Goal: Information Seeking & Learning: Understand process/instructions

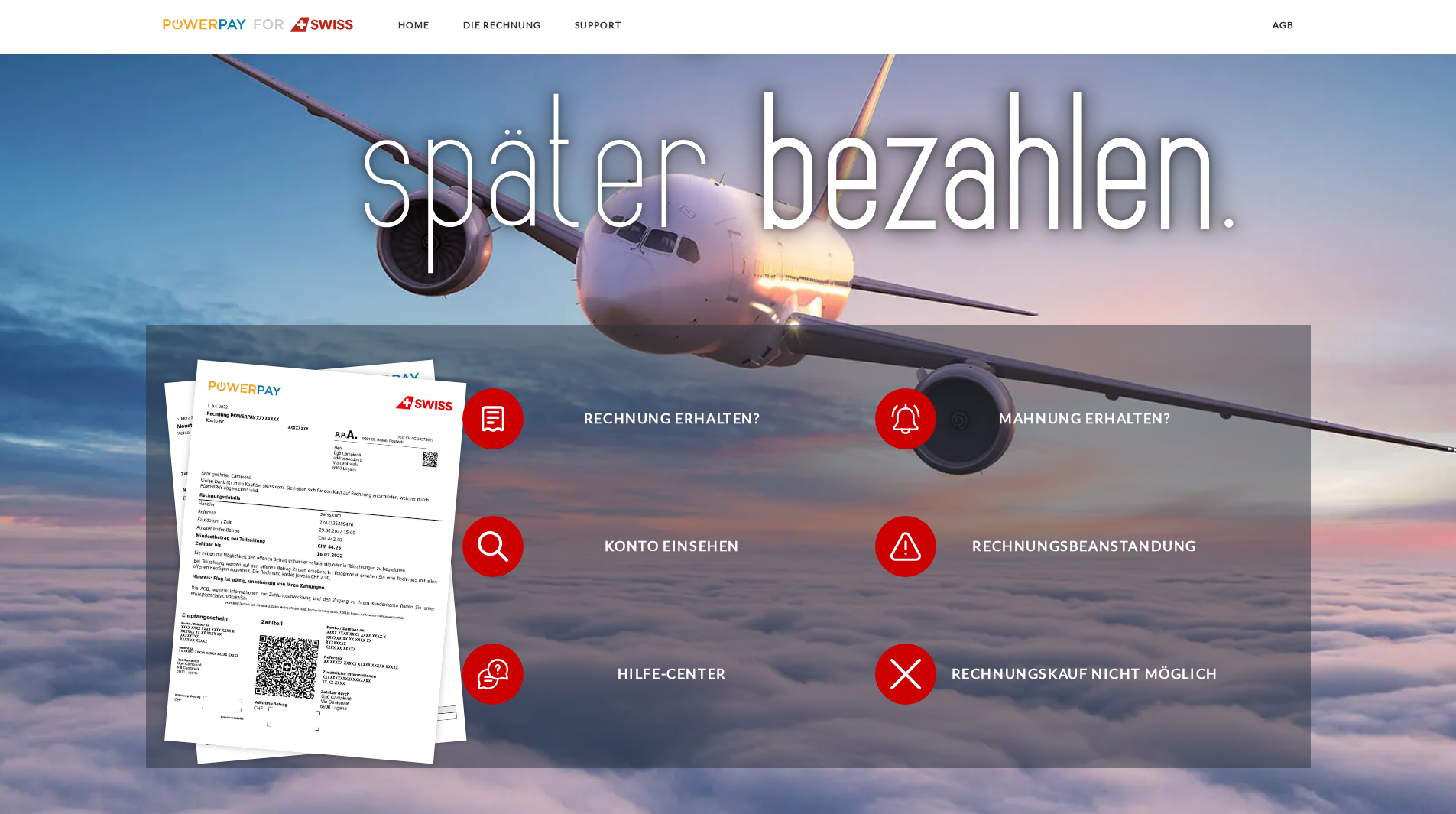
scroll to position [229, 0]
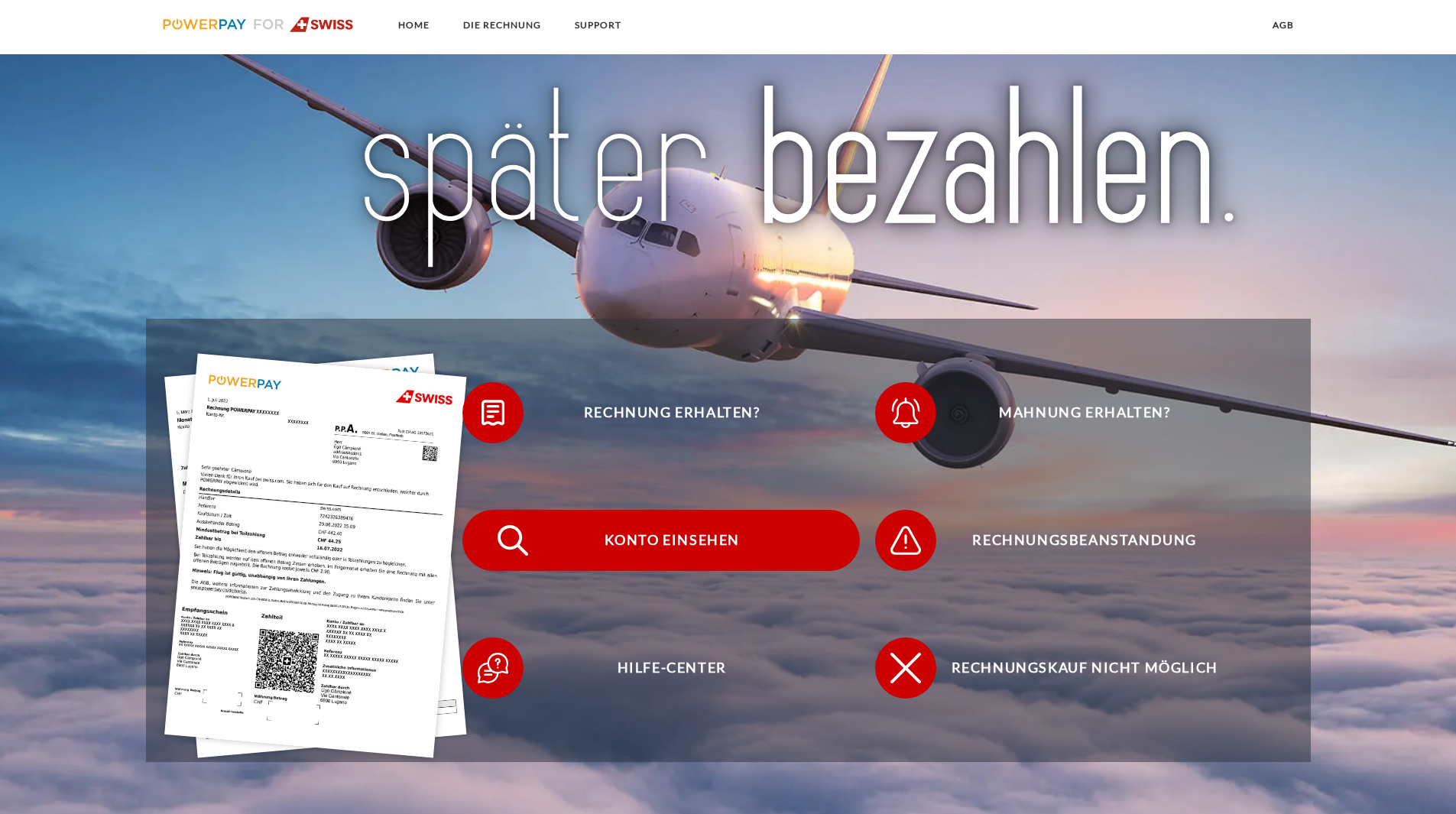
click at [704, 548] on span "Konto einsehen" at bounding box center [672, 540] width 375 height 61
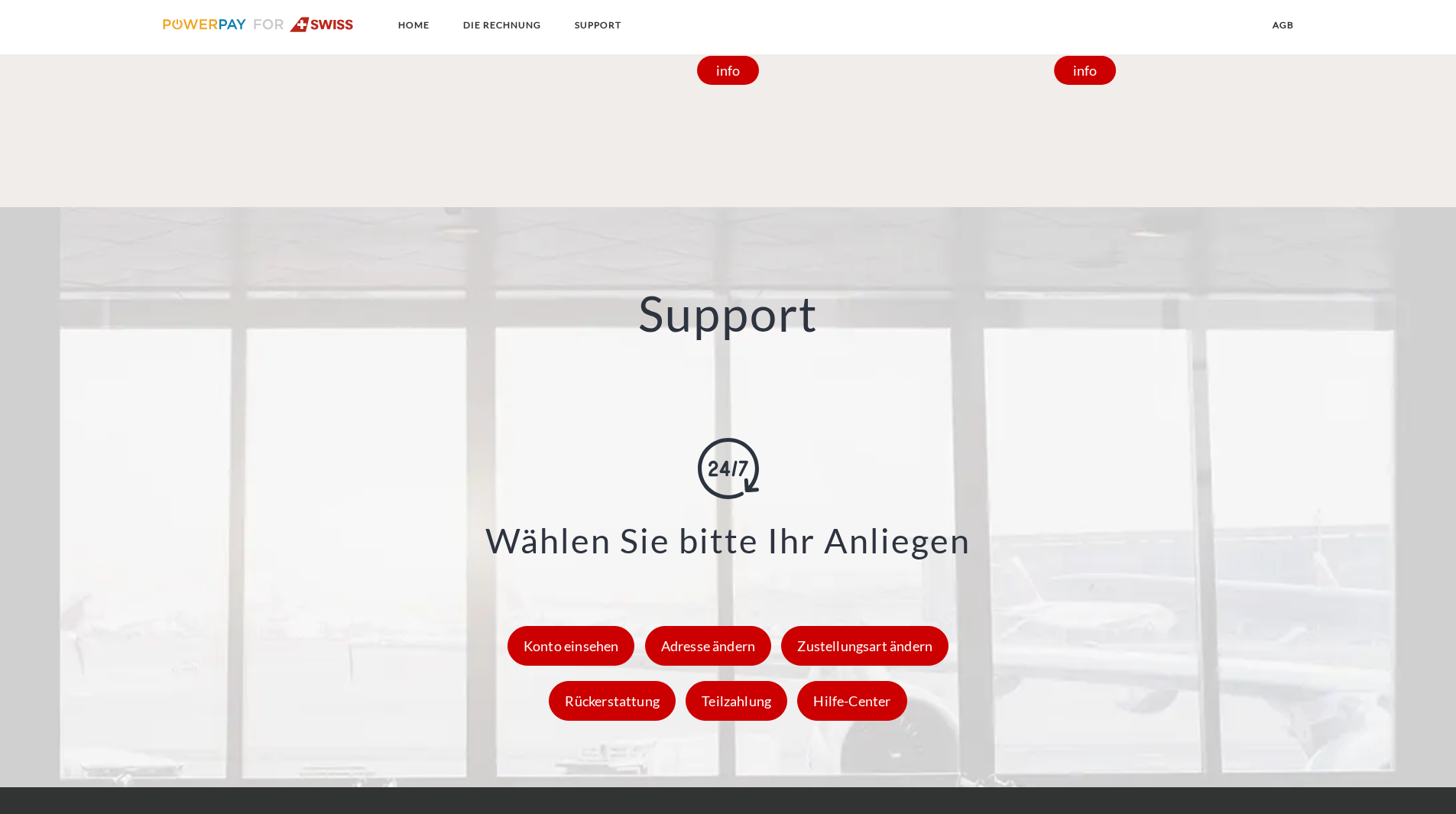
scroll to position [1987, 0]
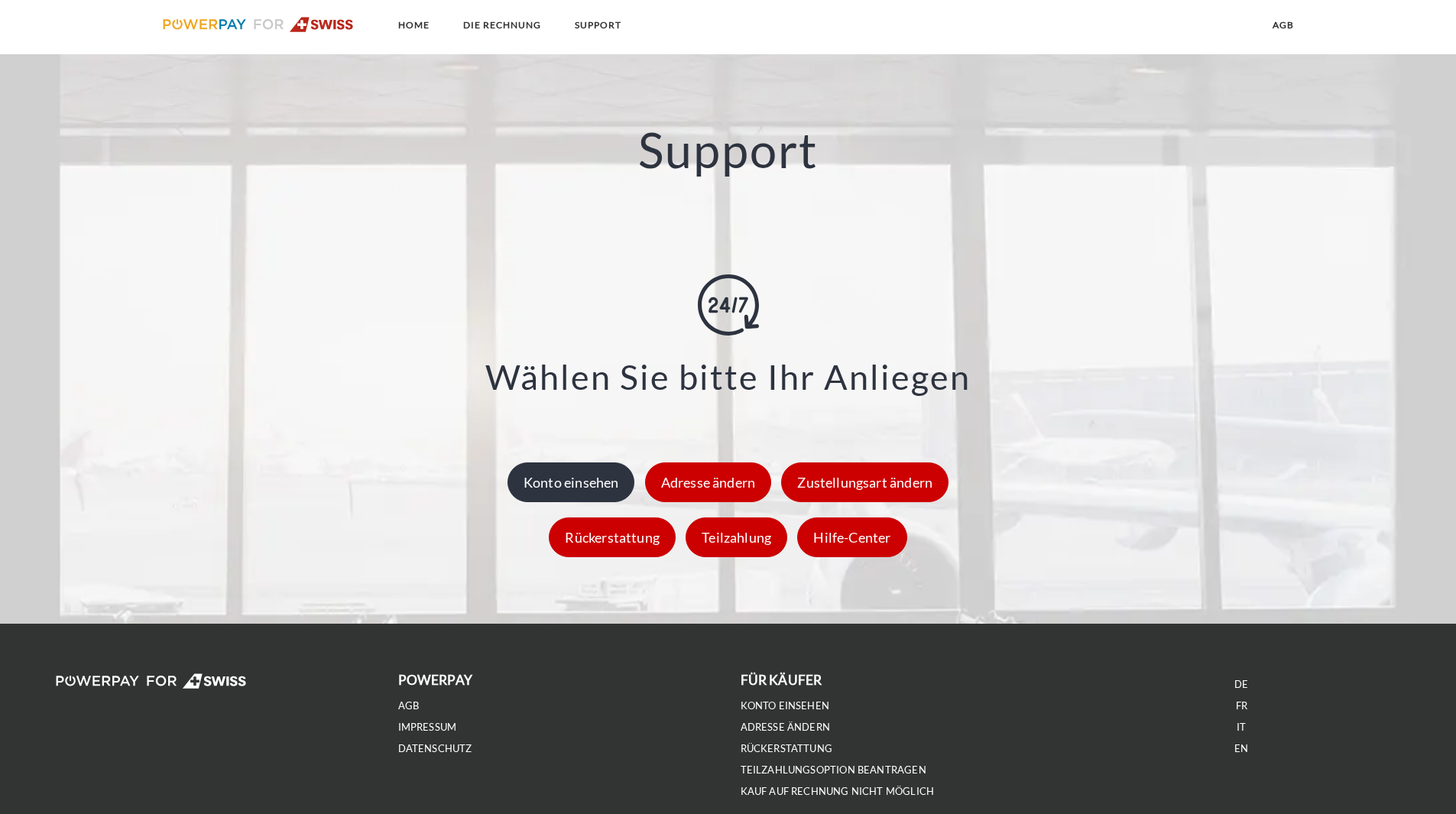
click at [574, 486] on div "Konto einsehen" at bounding box center [571, 482] width 128 height 40
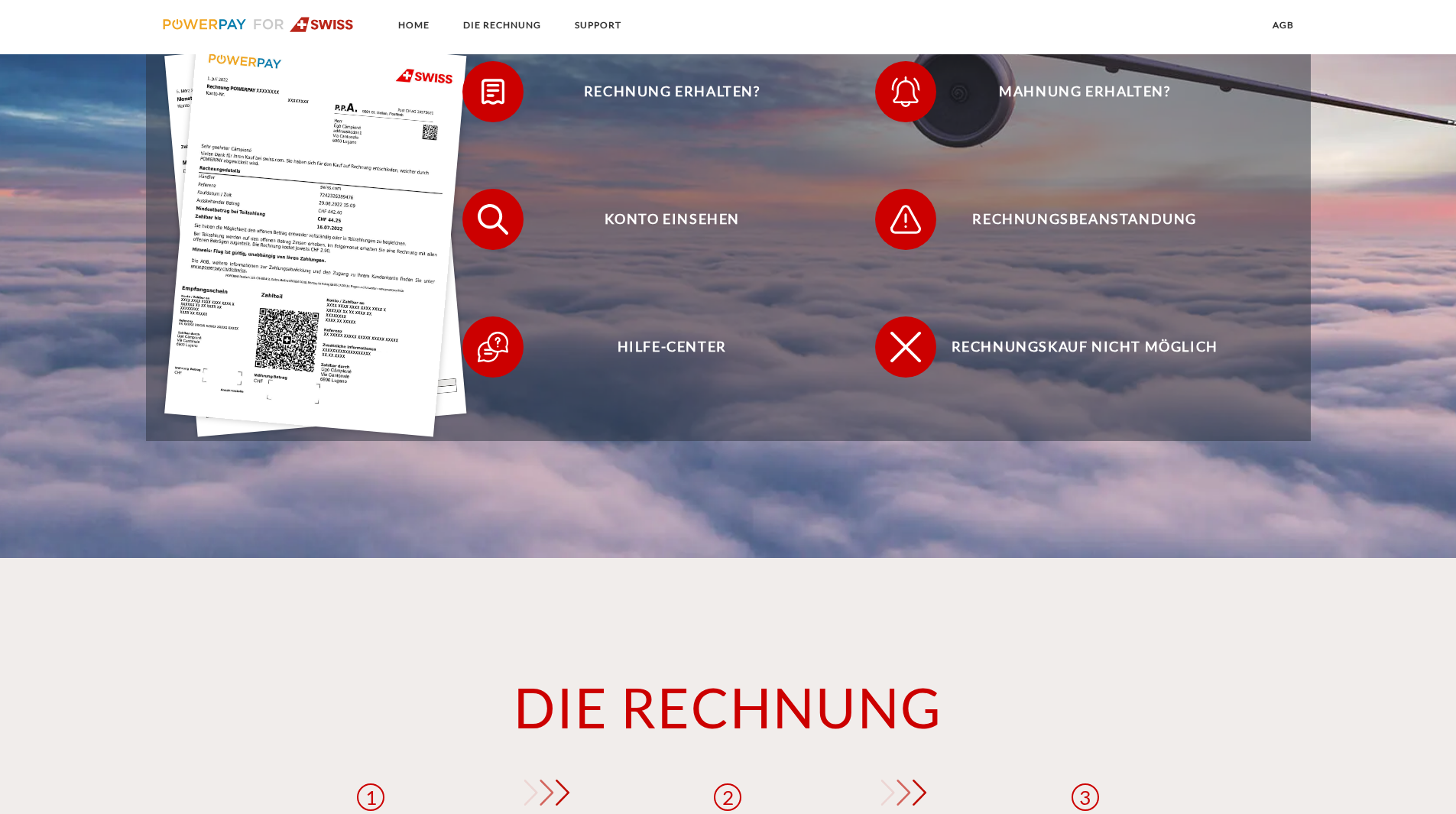
scroll to position [535, 0]
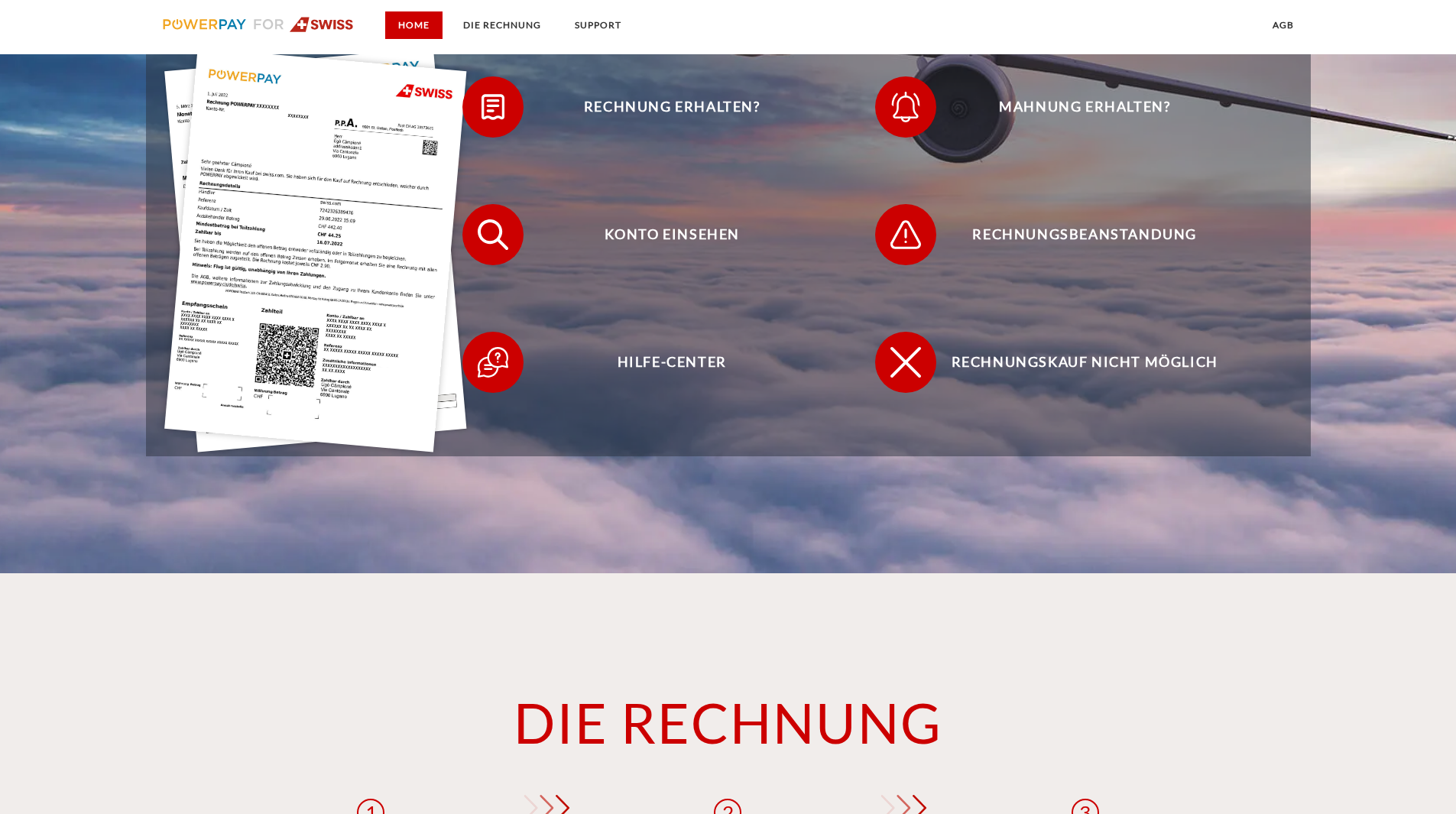
click at [408, 28] on link "Home" at bounding box center [414, 25] width 57 height 28
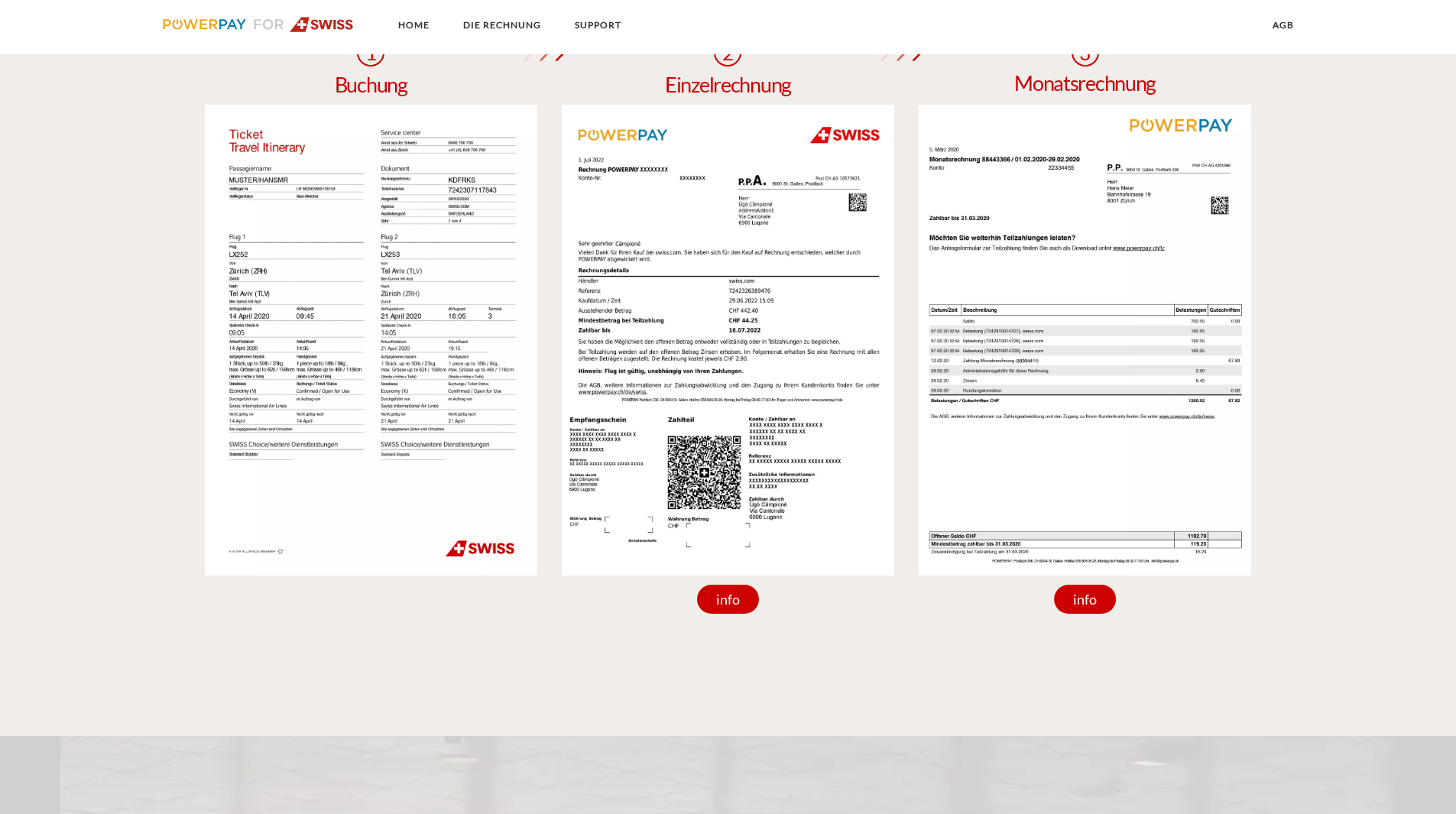
scroll to position [1376, 0]
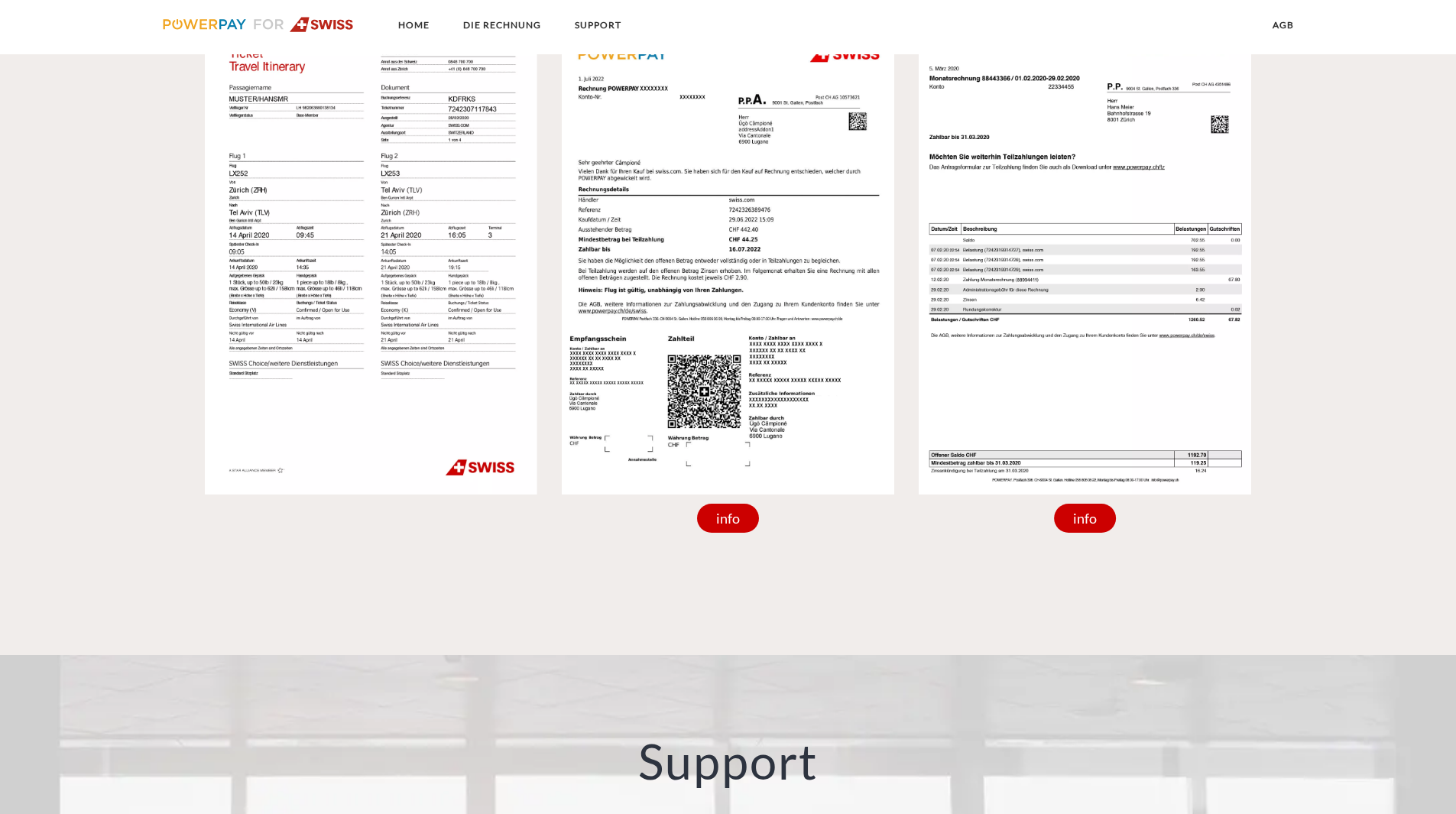
drag, startPoint x: 1087, startPoint y: 517, endPoint x: 1111, endPoint y: 537, distance: 31.2
click at [1087, 517] on div "info" at bounding box center [1085, 518] width 63 height 29
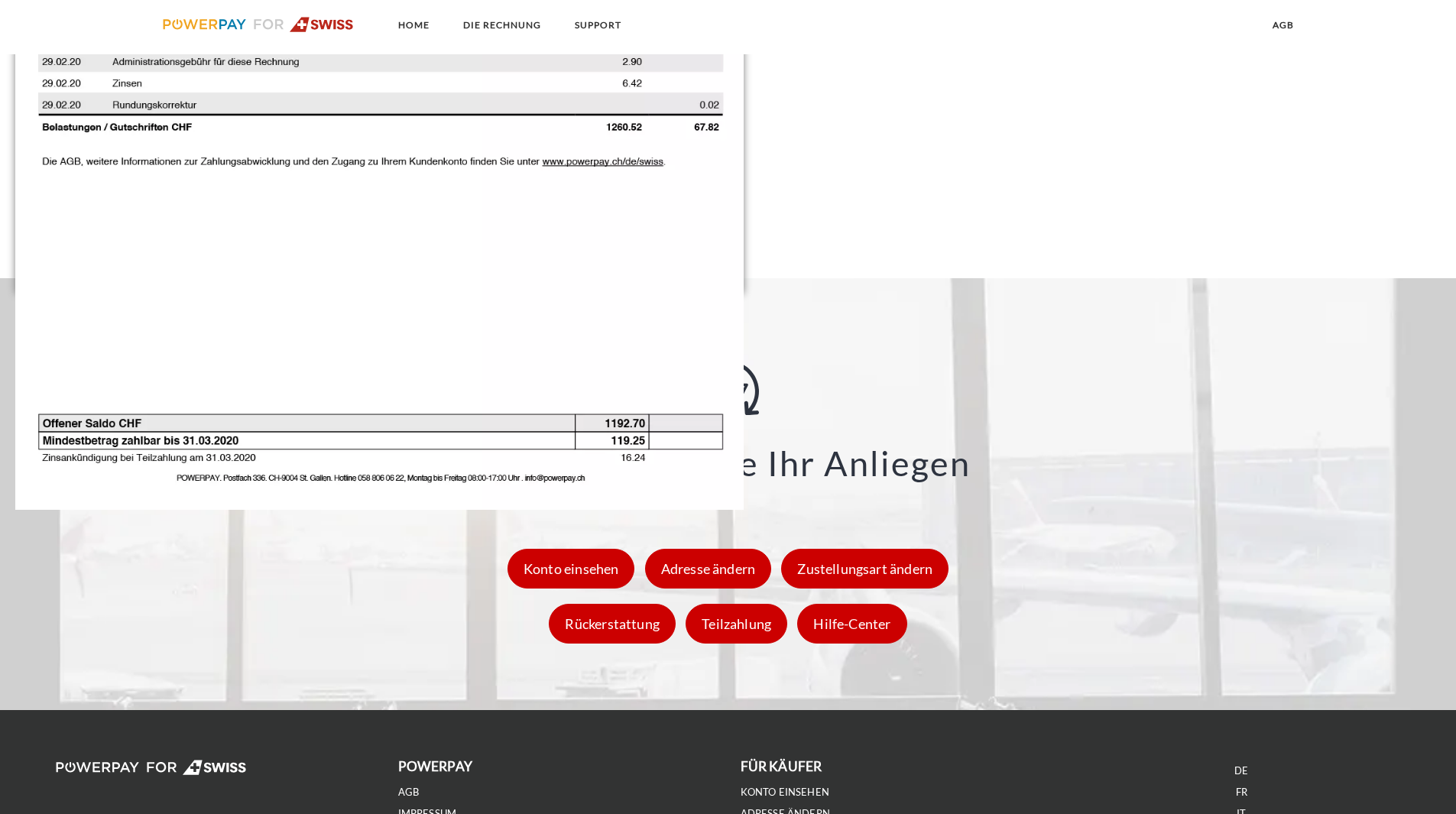
scroll to position [1876, 0]
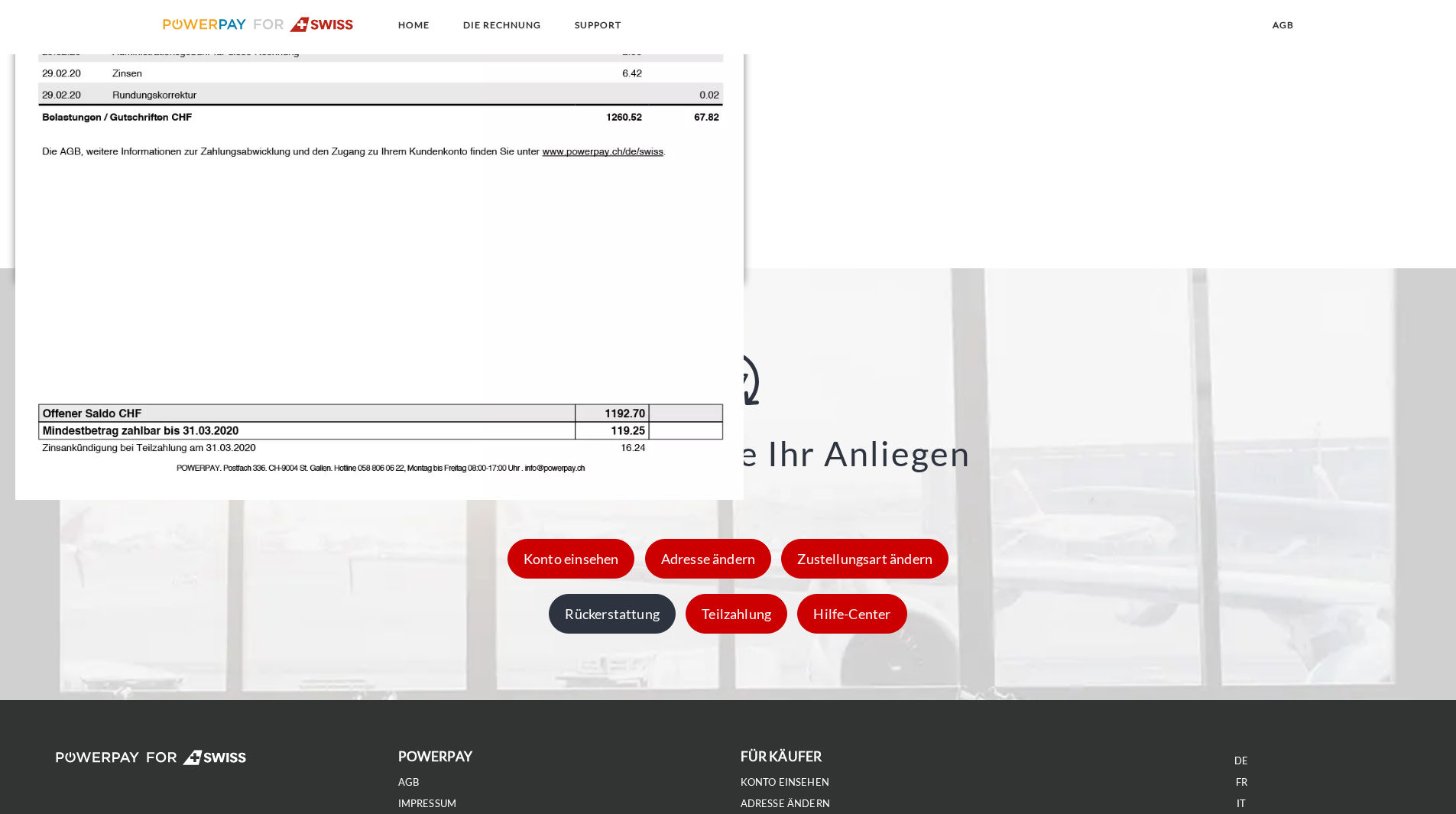
click at [591, 618] on div "Rückerstattung" at bounding box center [613, 614] width 127 height 40
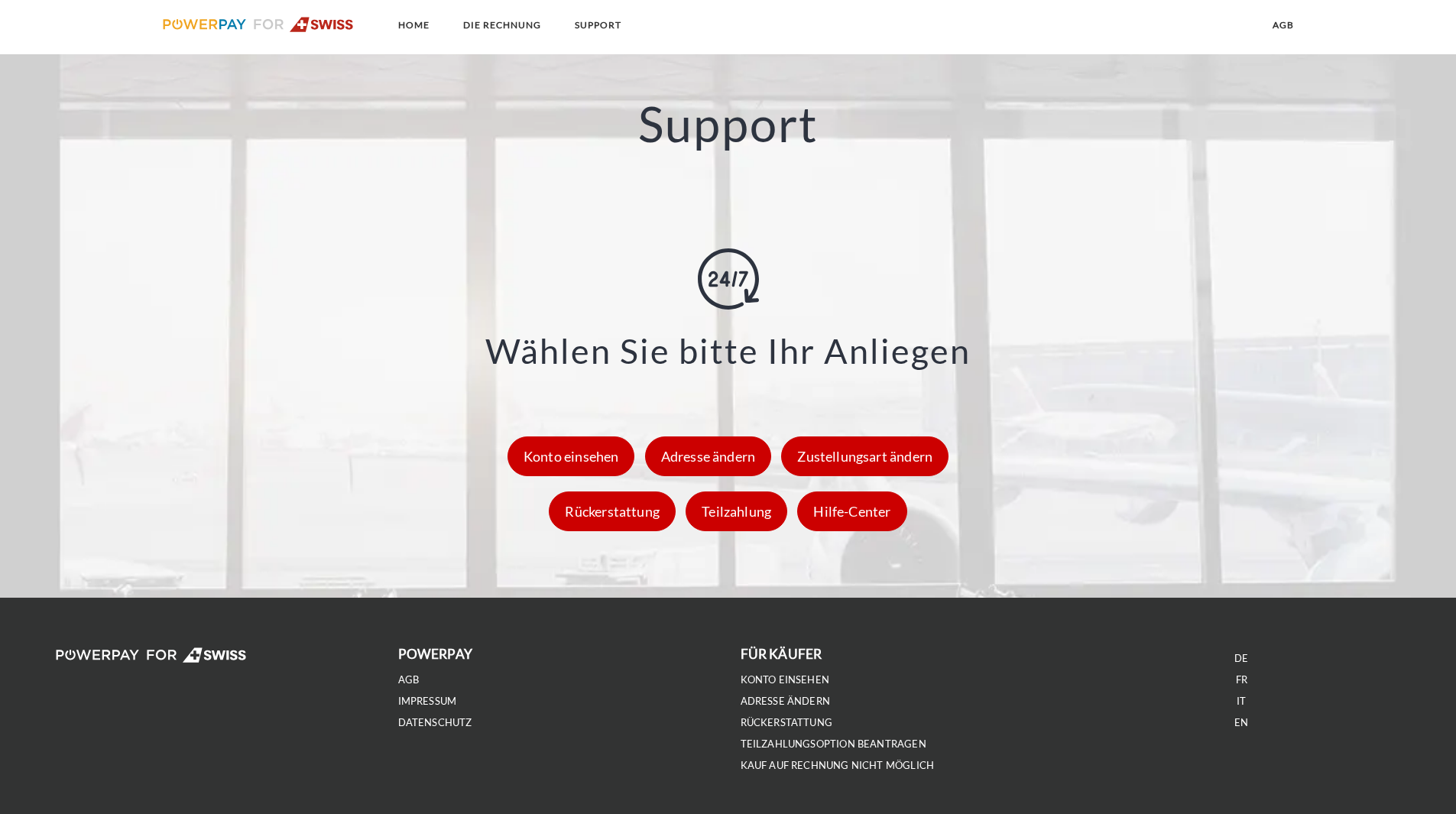
scroll to position [2062, 0]
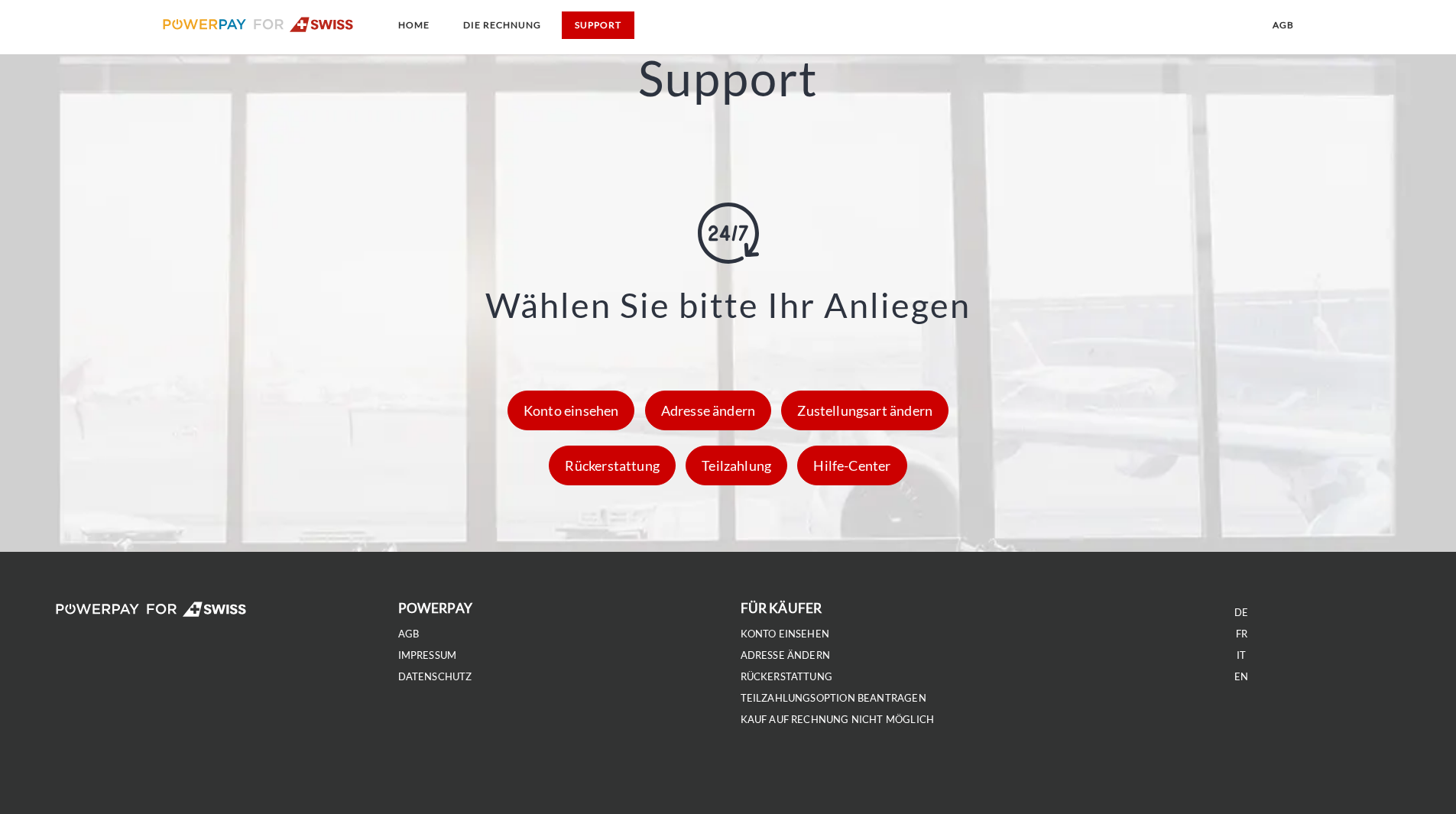
click at [586, 23] on link "SUPPORT" at bounding box center [598, 25] width 73 height 28
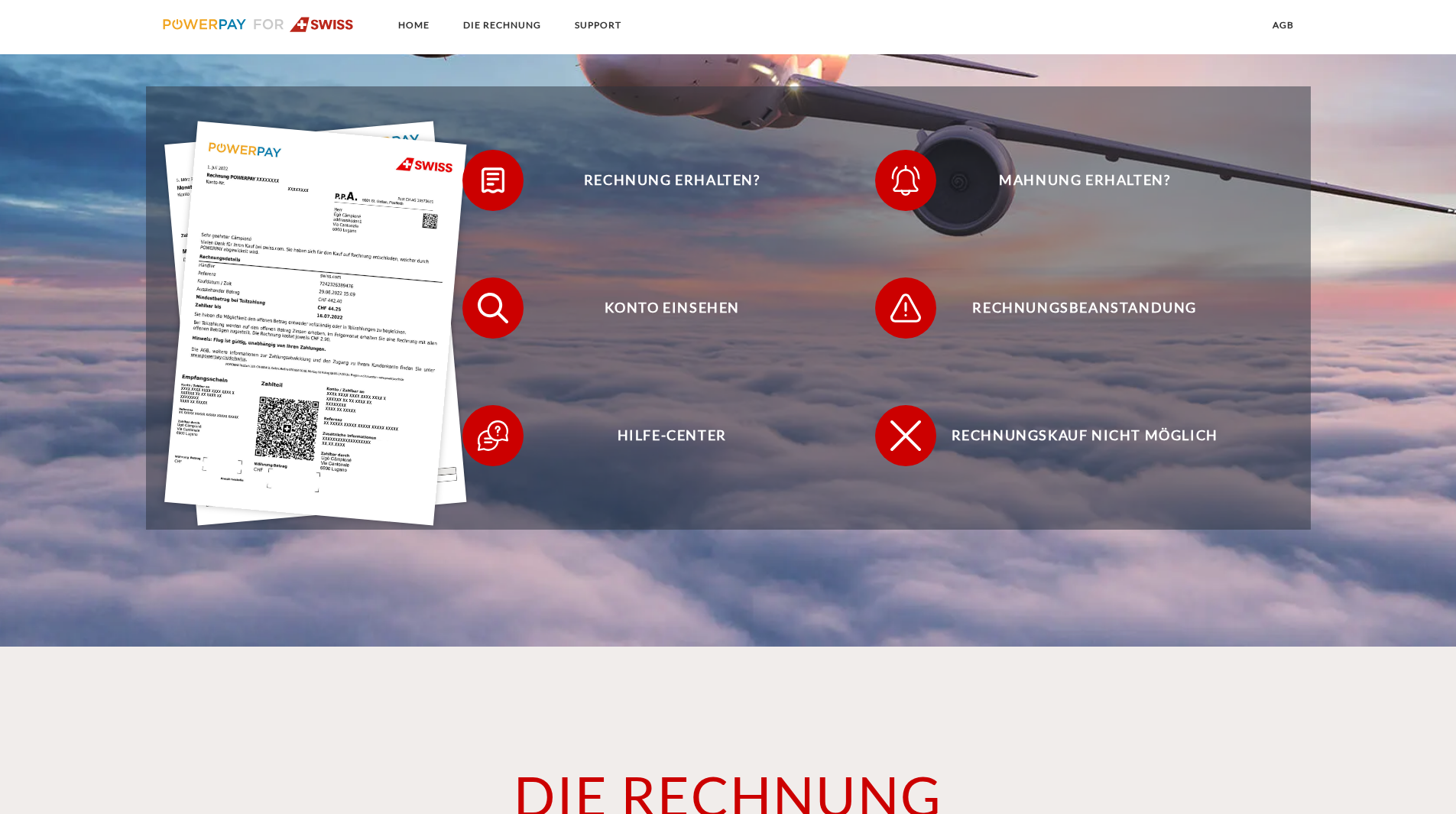
scroll to position [428, 0]
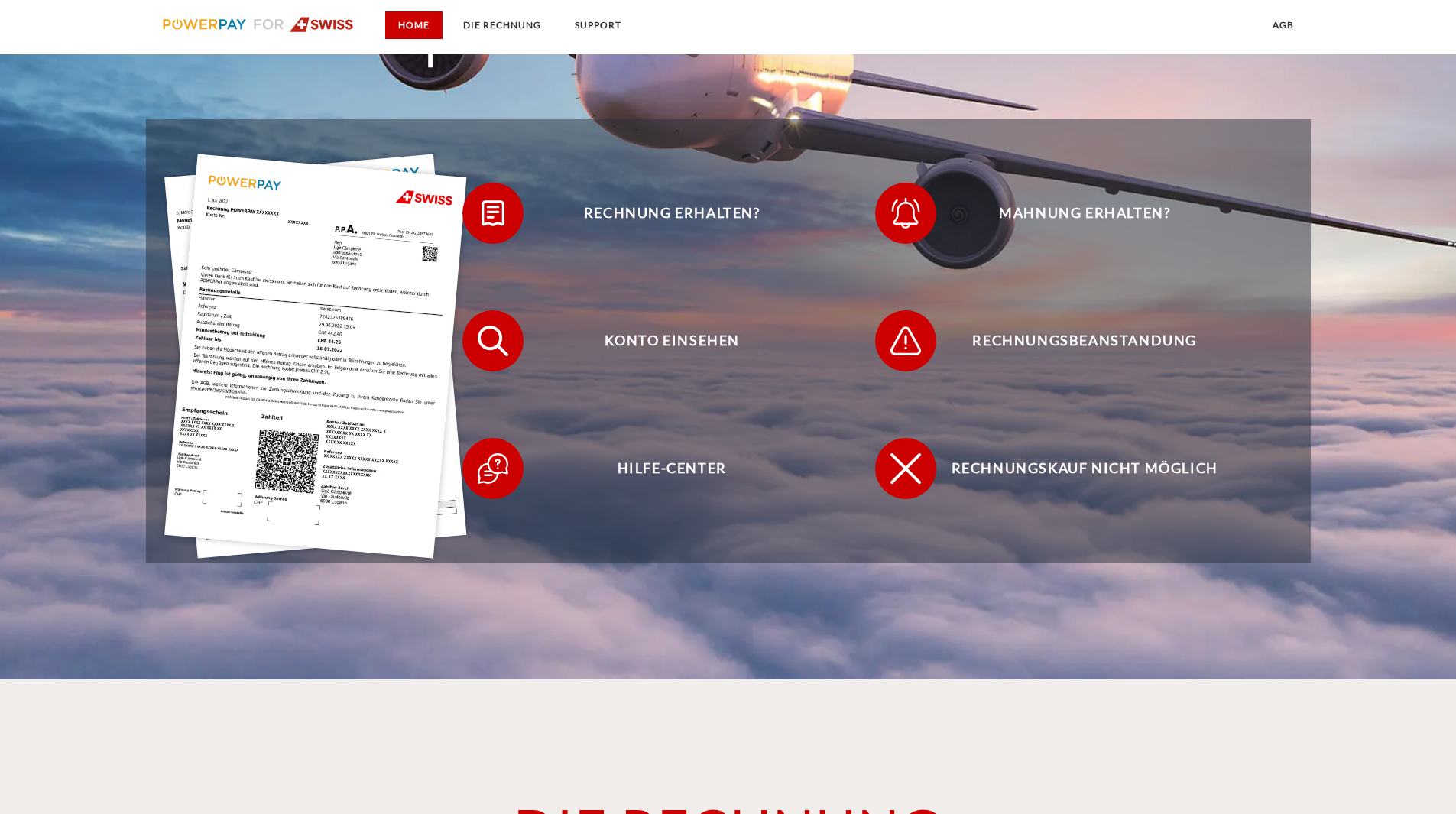
click at [408, 27] on link "Home" at bounding box center [414, 25] width 57 height 28
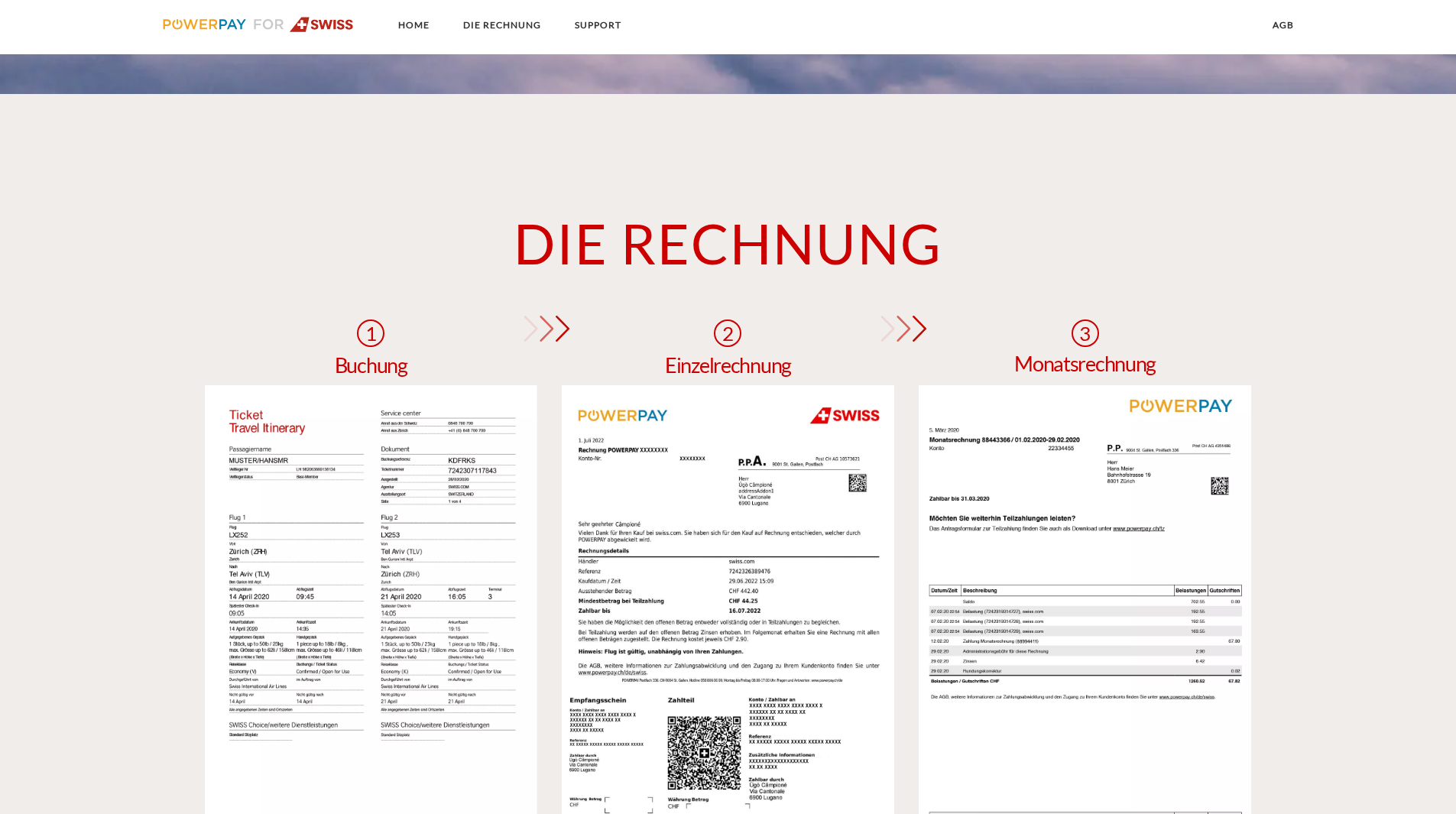
scroll to position [1223, 0]
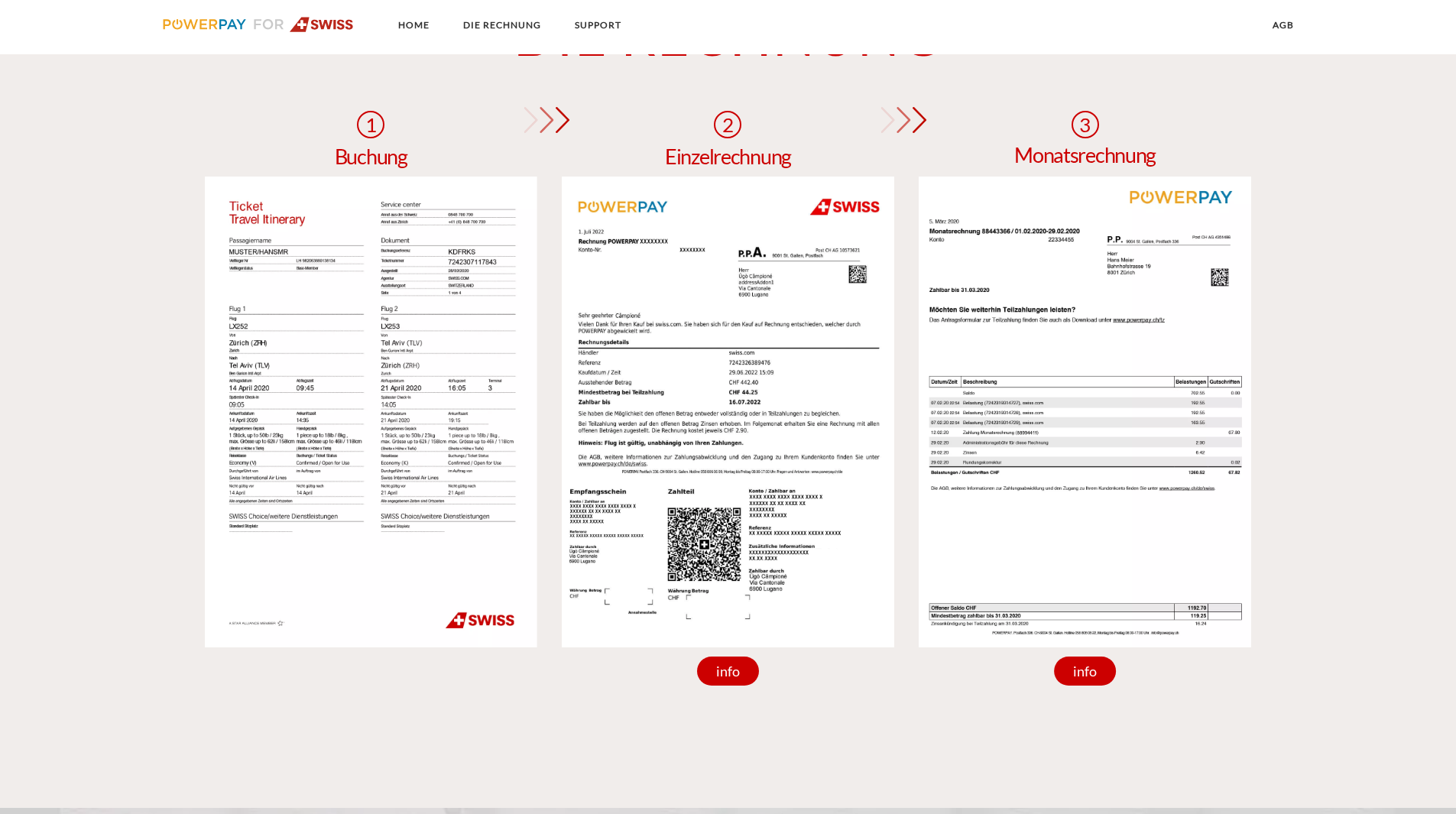
click at [374, 441] on img at bounding box center [371, 412] width 332 height 470
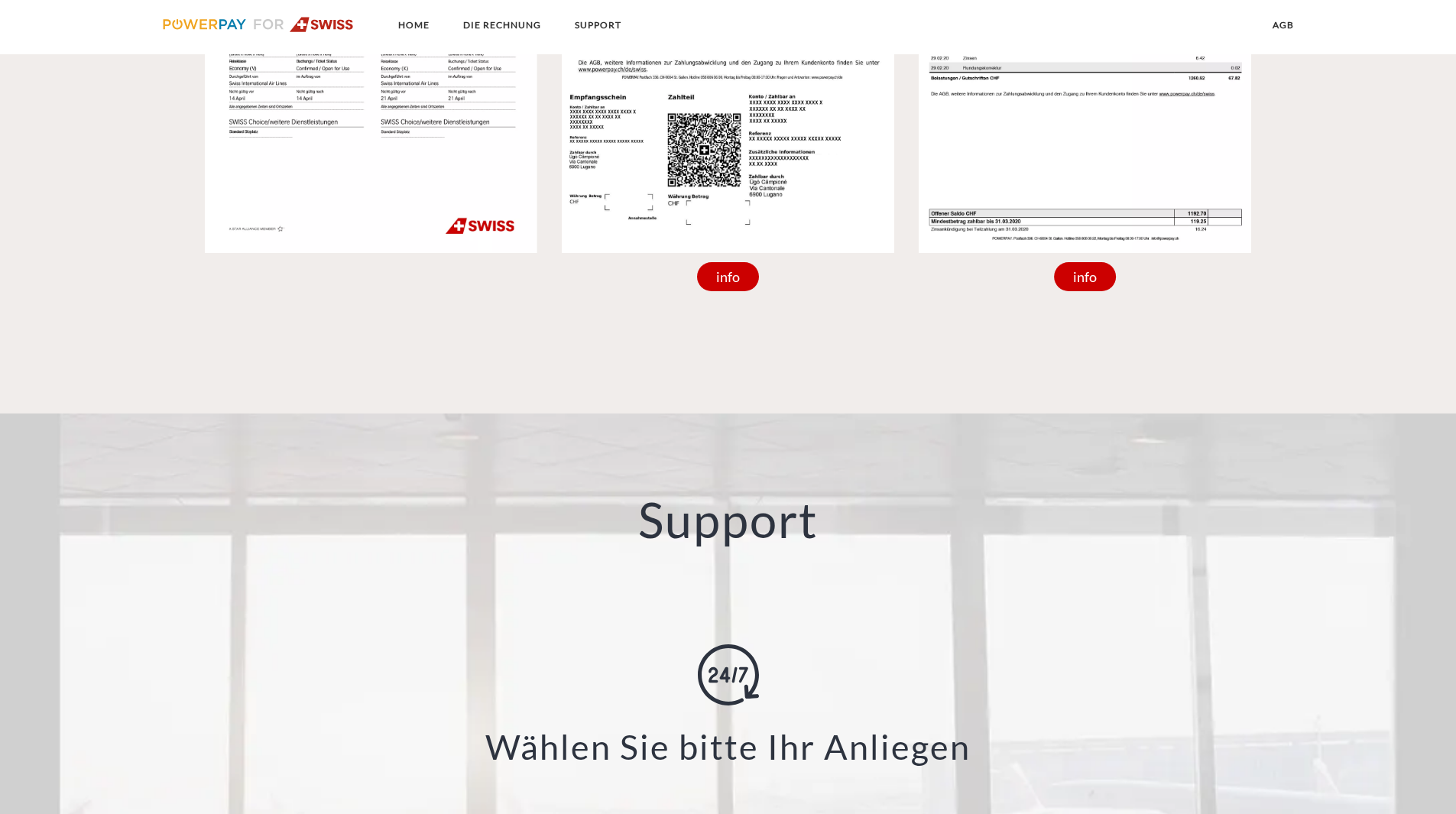
scroll to position [1834, 0]
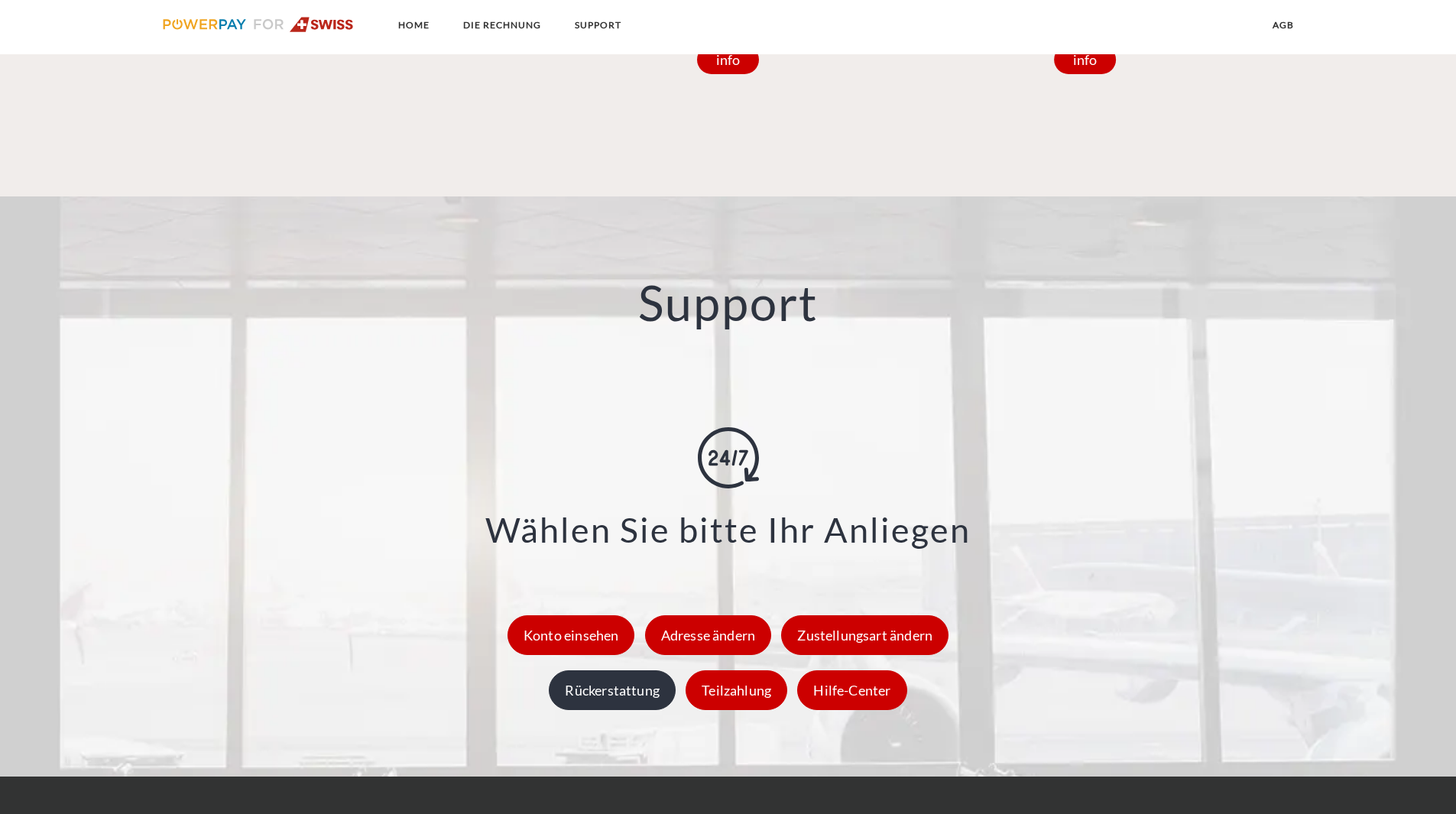
click at [606, 694] on div "Rückerstattung" at bounding box center [613, 690] width 127 height 40
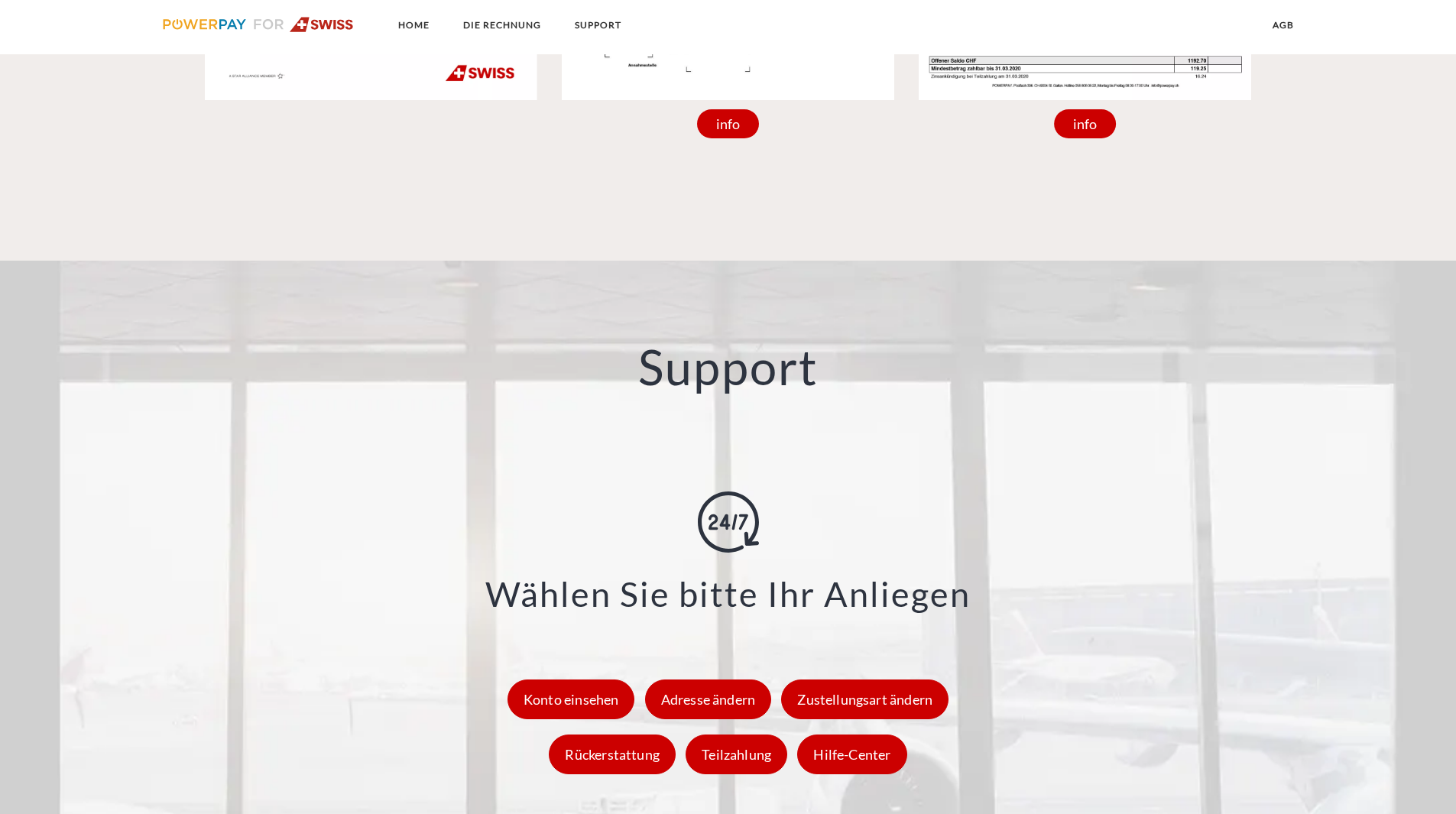
scroll to position [2062, 0]
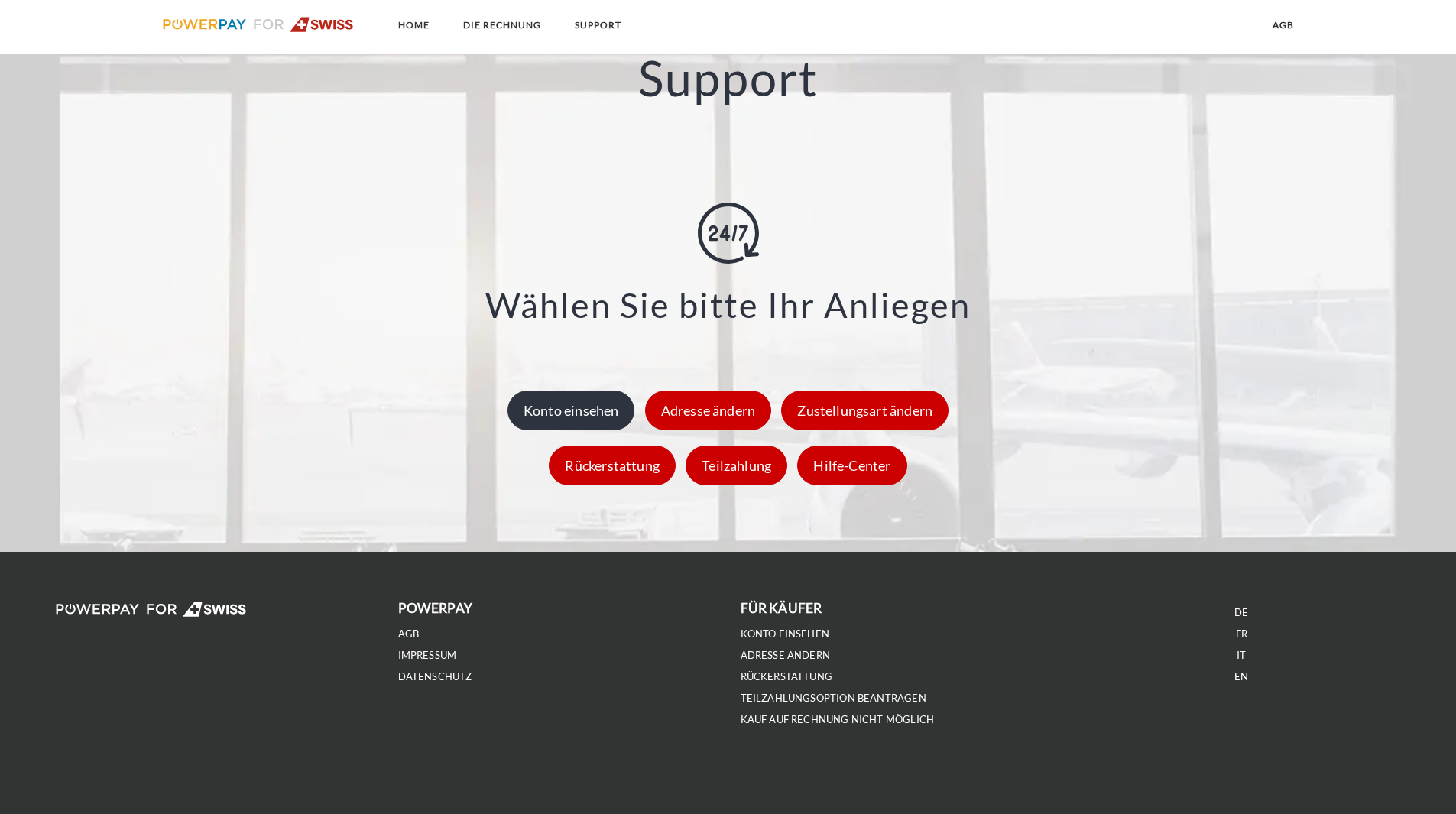
click at [589, 421] on div "Konto einsehen" at bounding box center [571, 410] width 128 height 40
click at [814, 720] on link "Kauf auf Rechnung nicht möglich" at bounding box center [838, 720] width 194 height 13
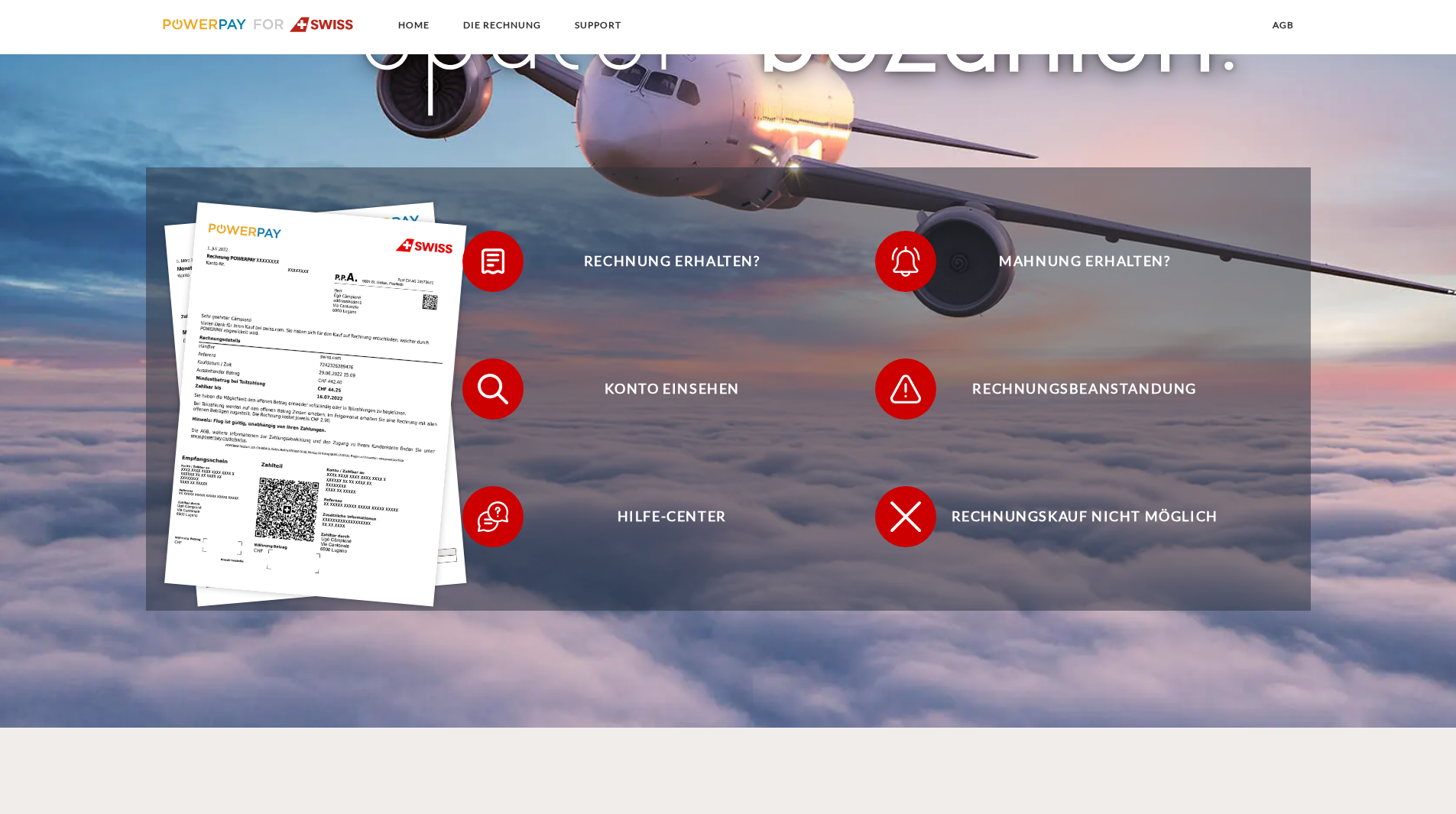
scroll to position [0, 0]
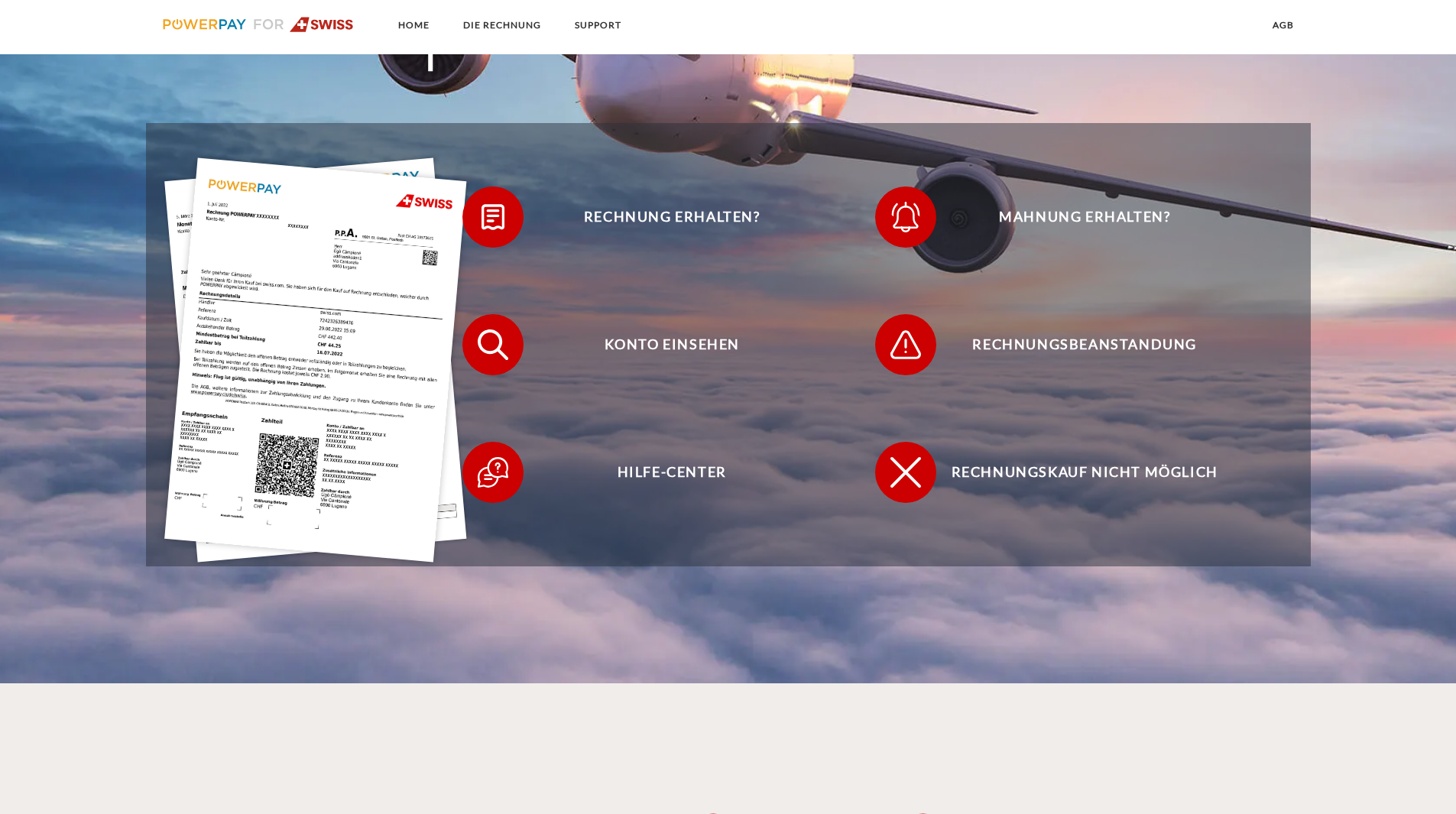
scroll to position [428, 0]
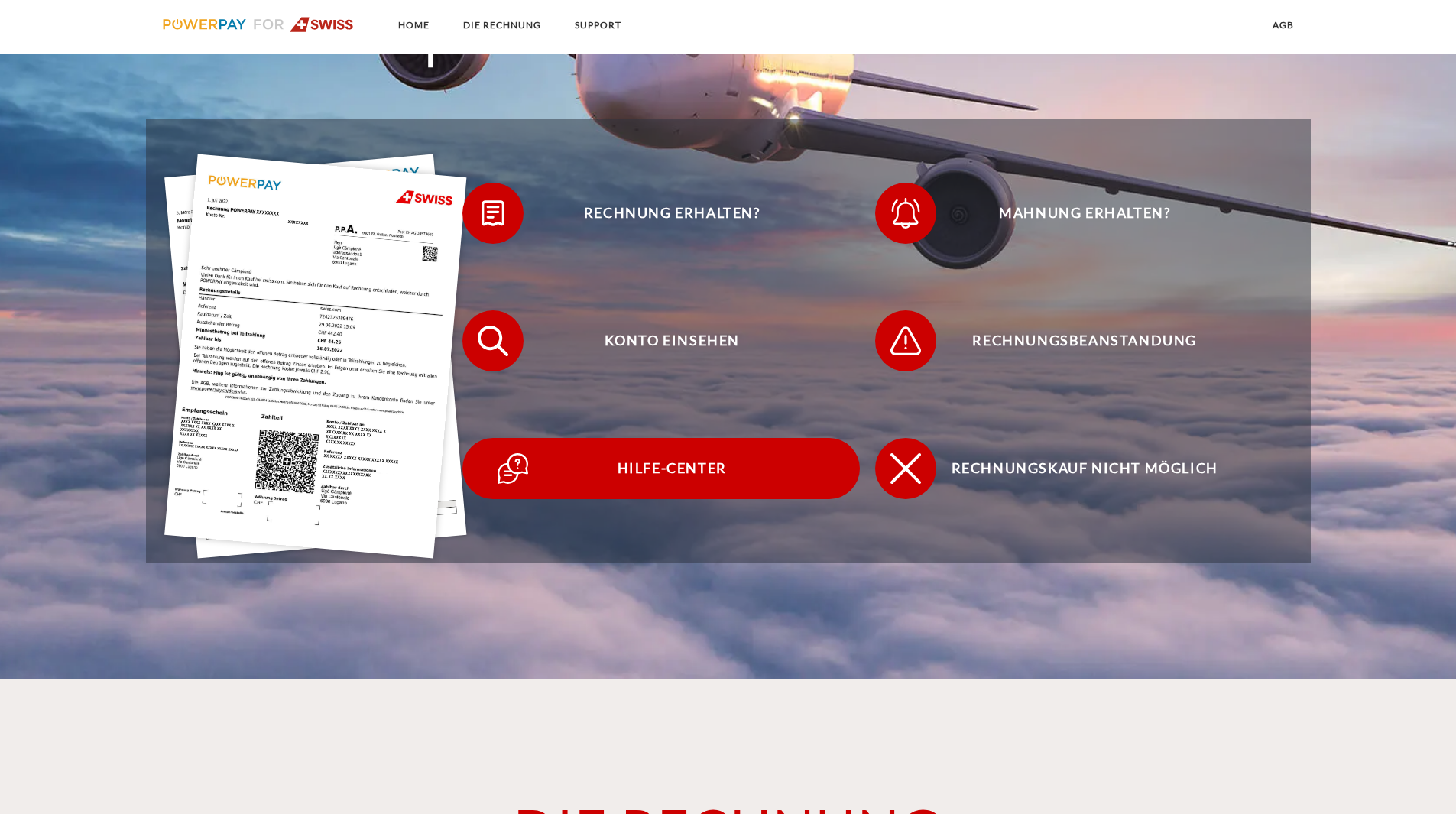
click at [682, 474] on span "Hilfe-Center" at bounding box center [672, 468] width 375 height 61
